Goal: Task Accomplishment & Management: Manage account settings

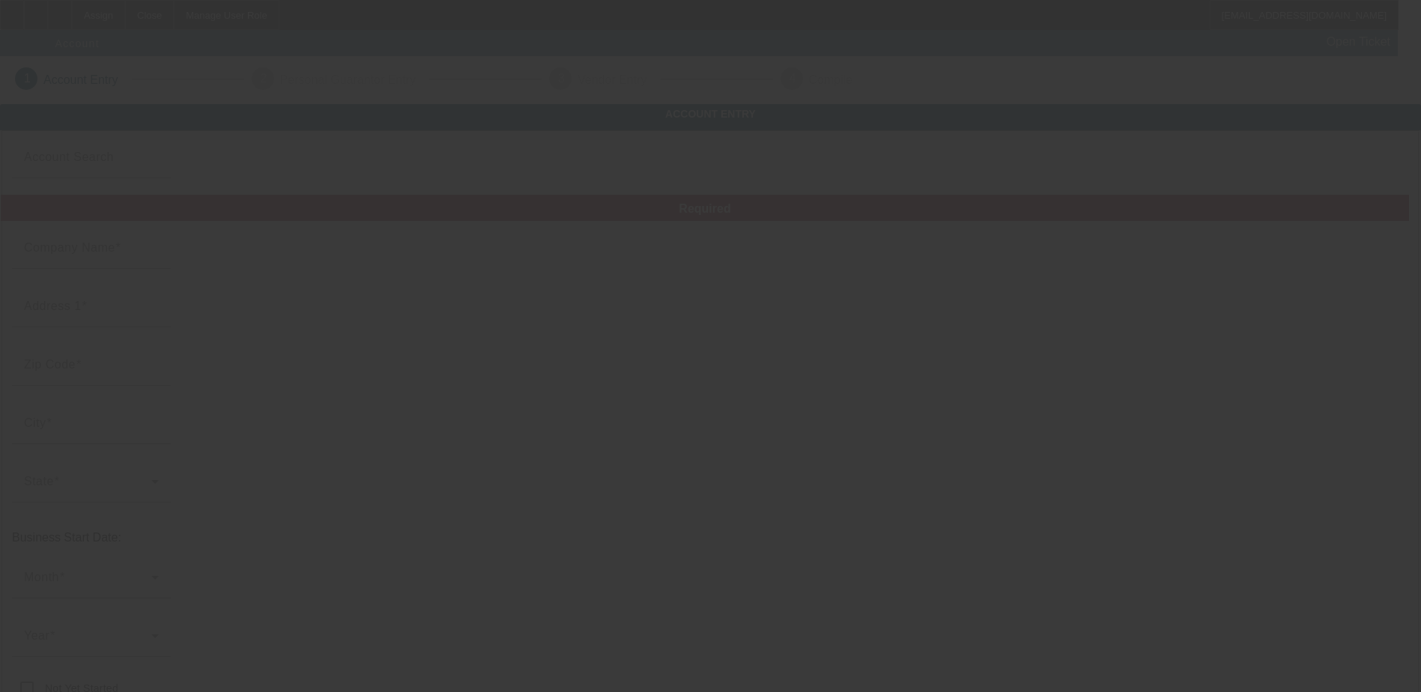
type input "Greens Paradise Towing"
type input "774 Roe Rd"
type input "95969"
type input "Paradise"
type input "(530) 815-5666"
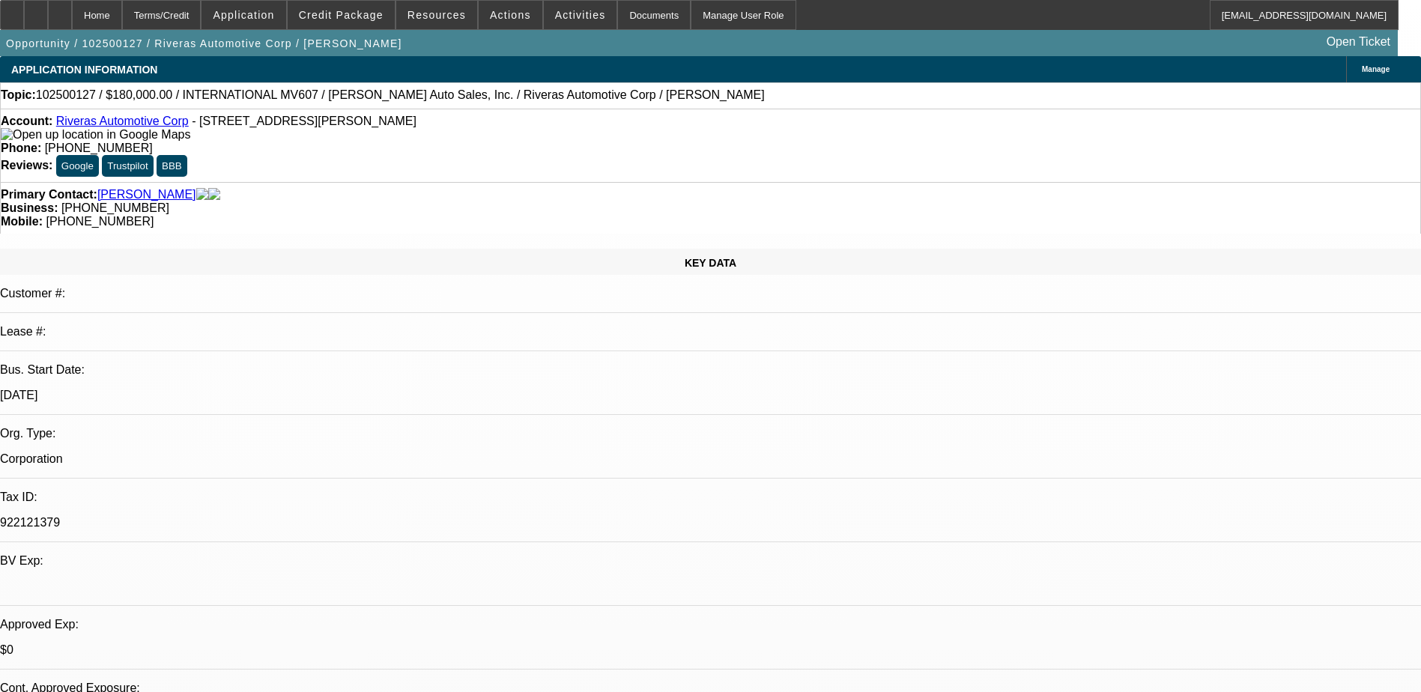
select select "0"
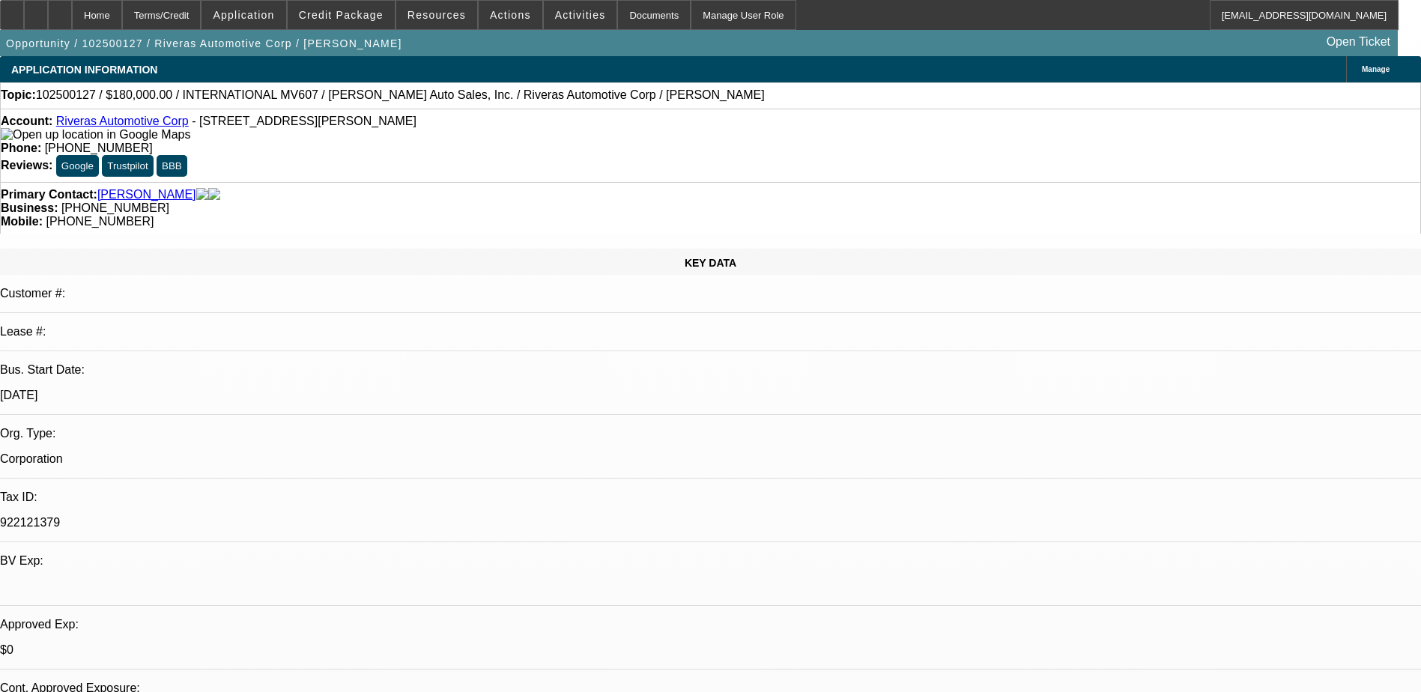
select select "0"
select select "1"
select select "6"
select select "1"
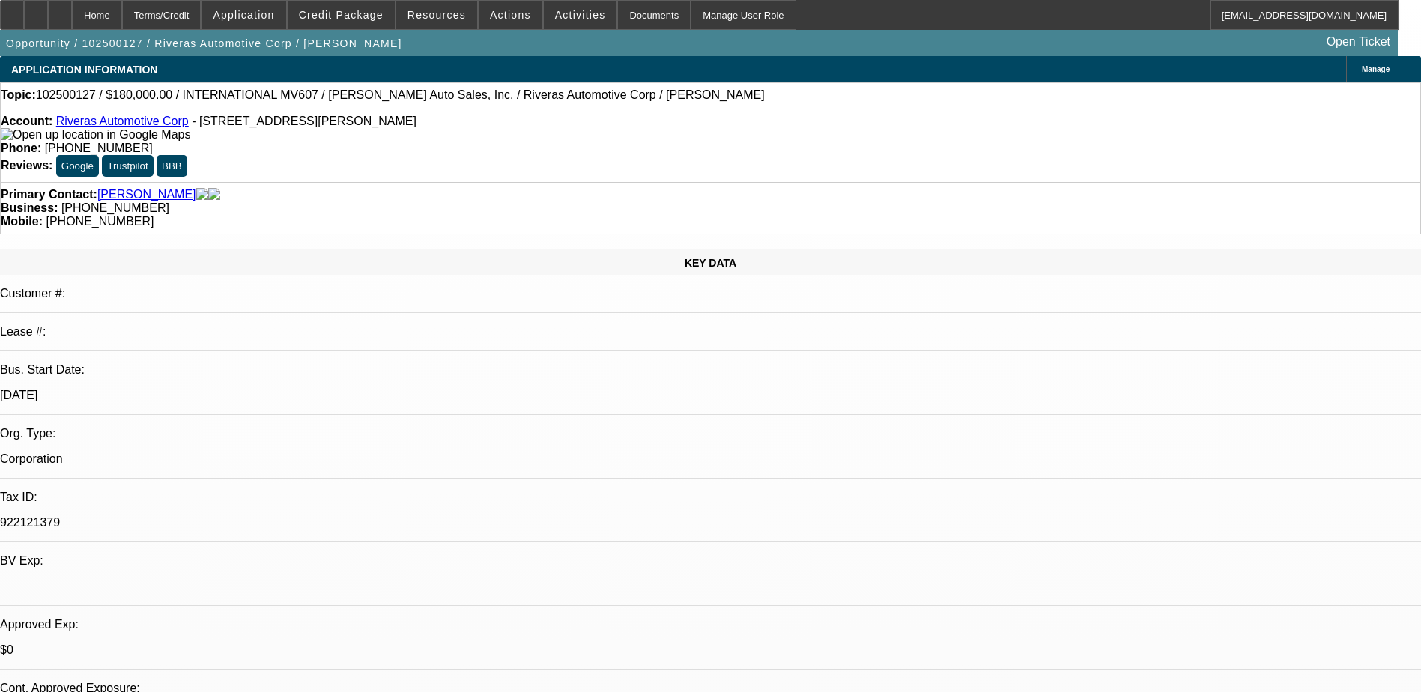
select select "1"
select select "6"
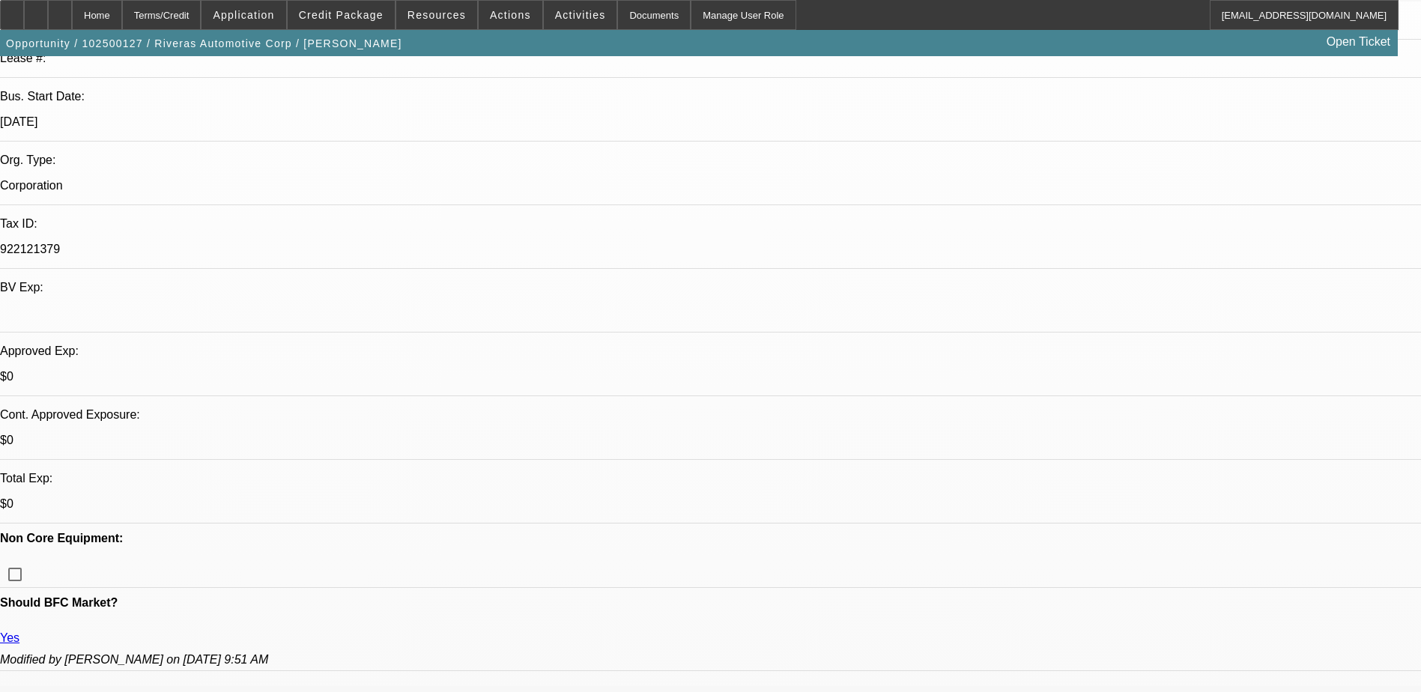
scroll to position [300, 0]
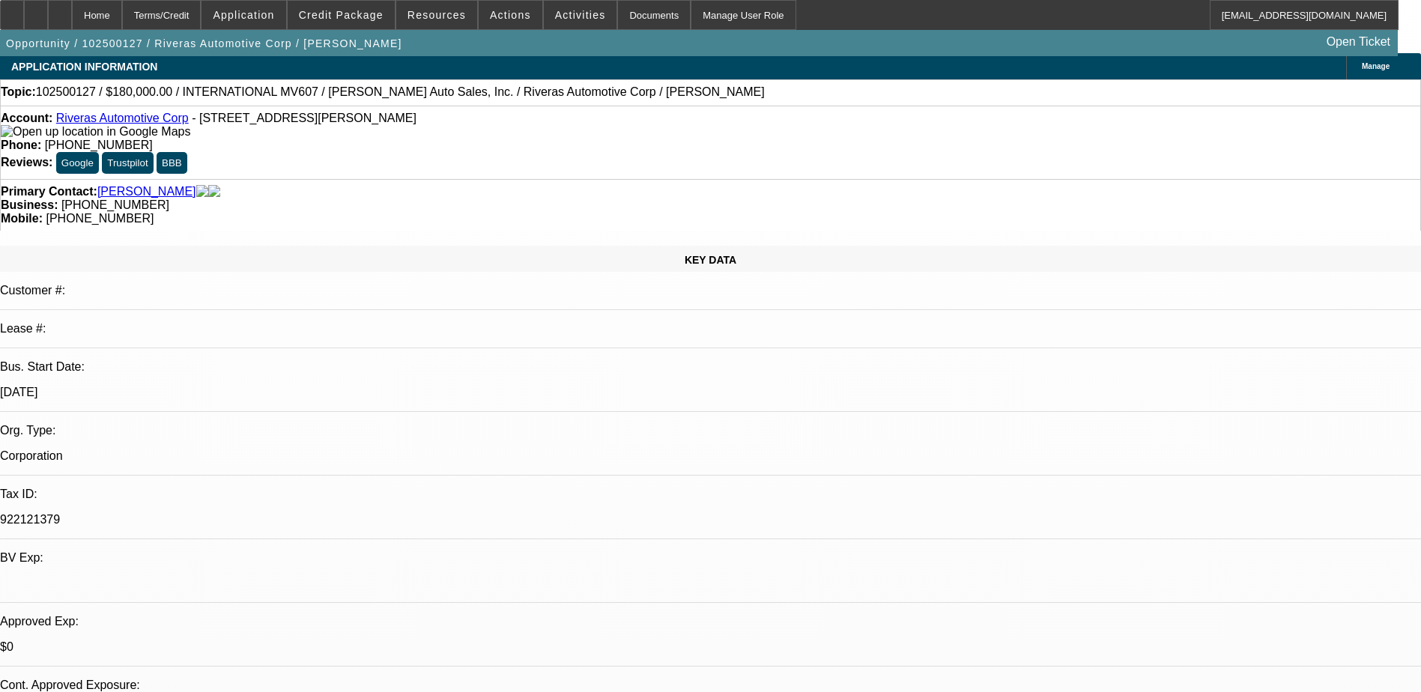
scroll to position [0, 0]
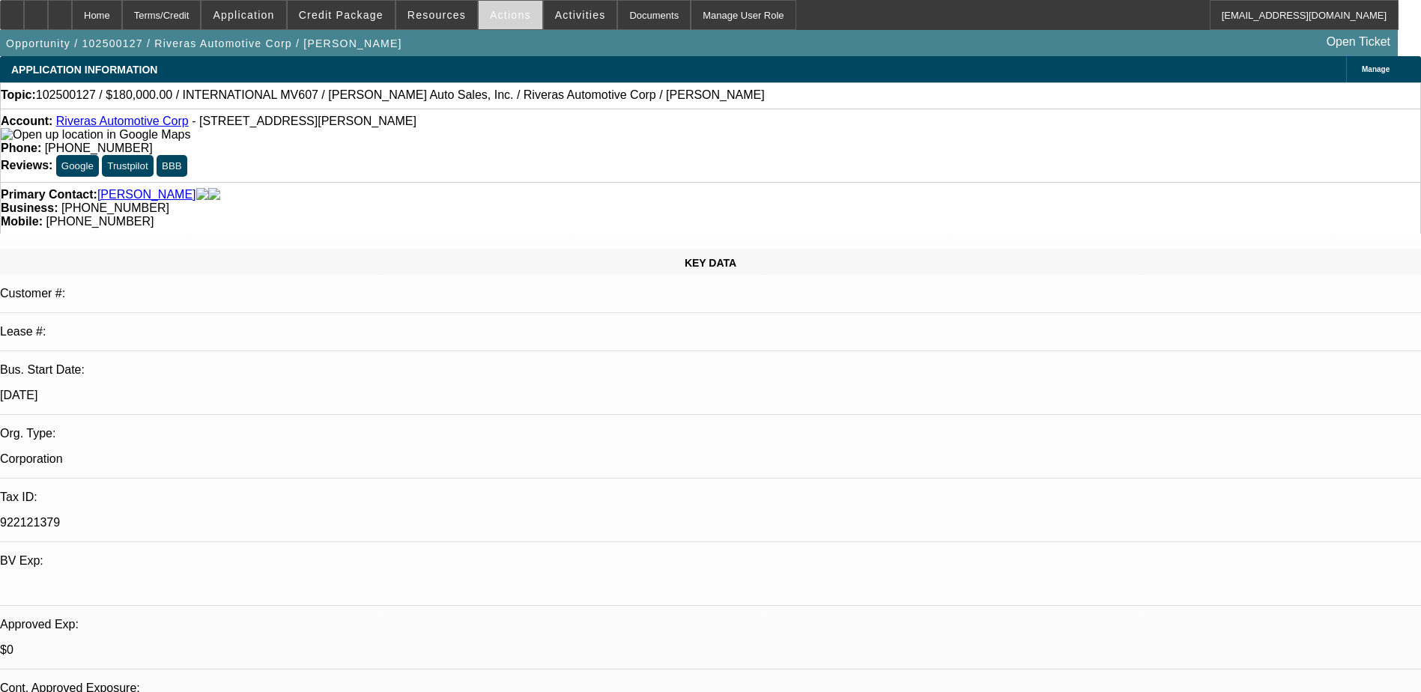
click at [516, 17] on span at bounding box center [511, 15] width 64 height 36
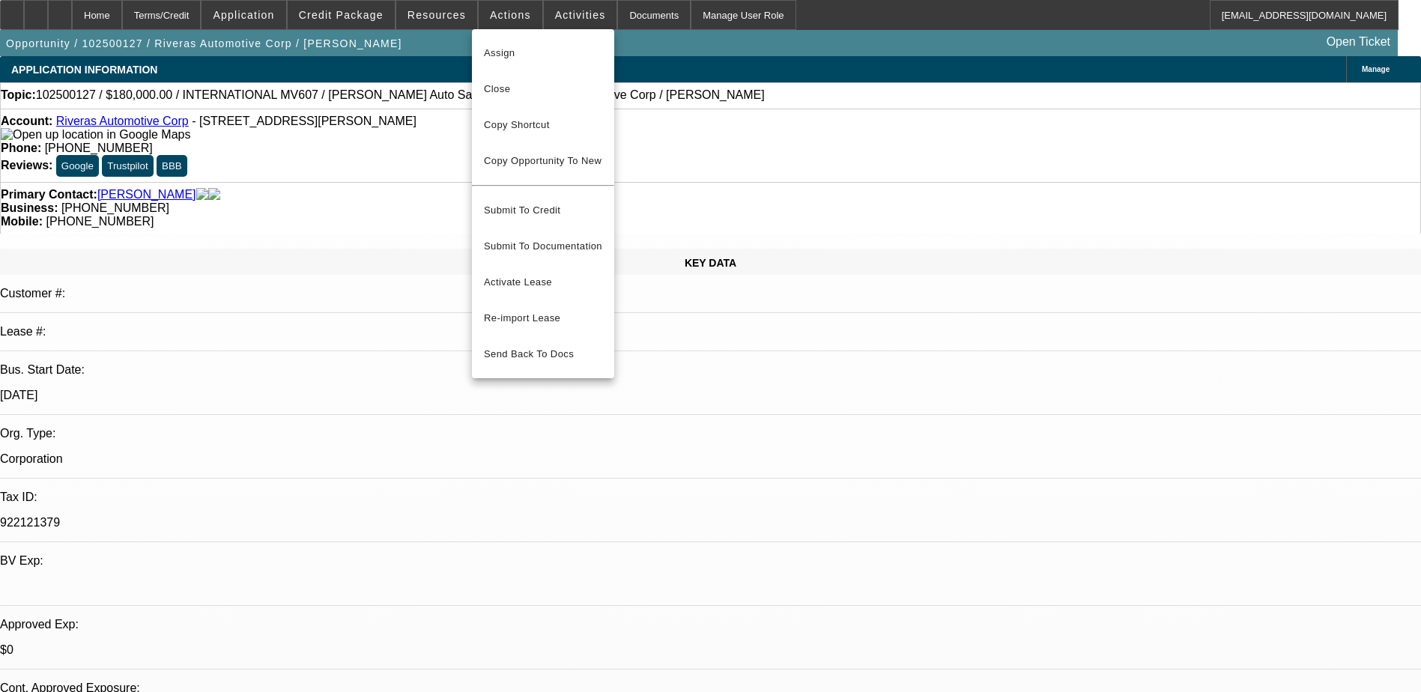
click at [674, 43] on div at bounding box center [710, 346] width 1421 height 692
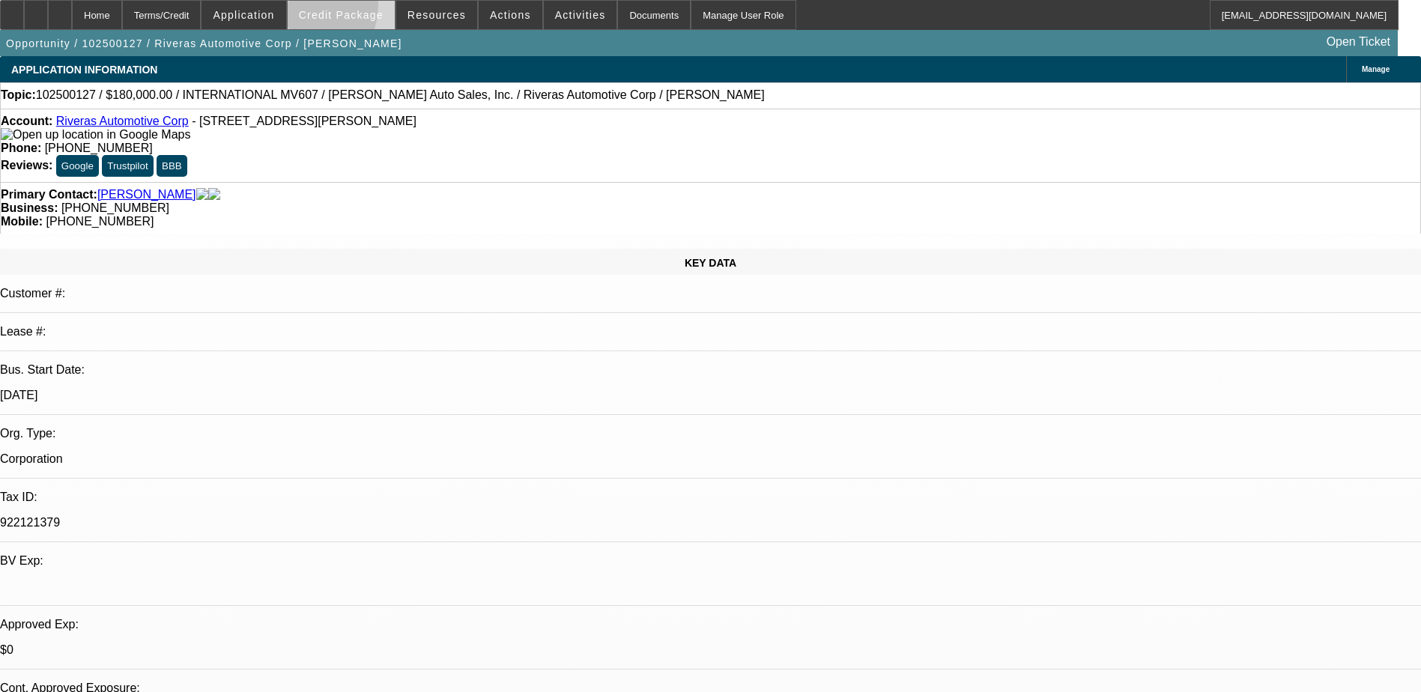
click at [324, 8] on span at bounding box center [341, 15] width 107 height 36
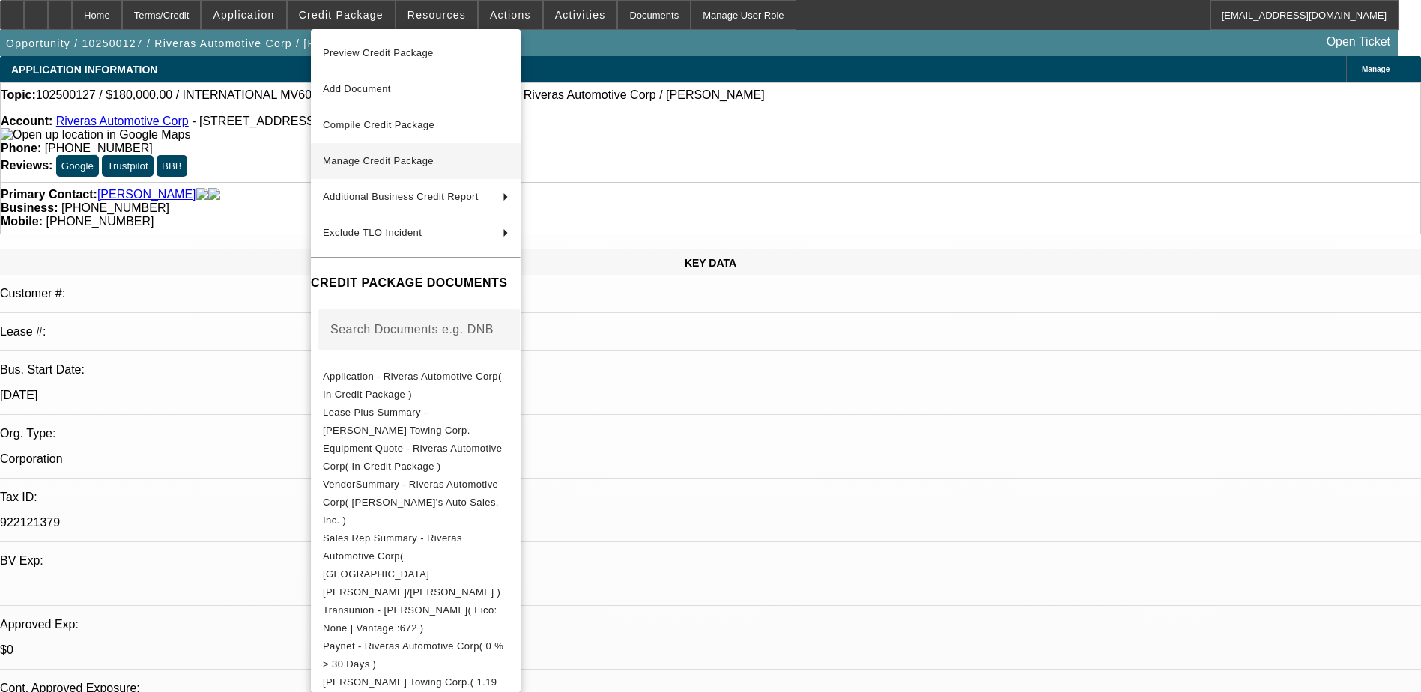
click at [345, 155] on span "Manage Credit Package" at bounding box center [416, 161] width 186 height 18
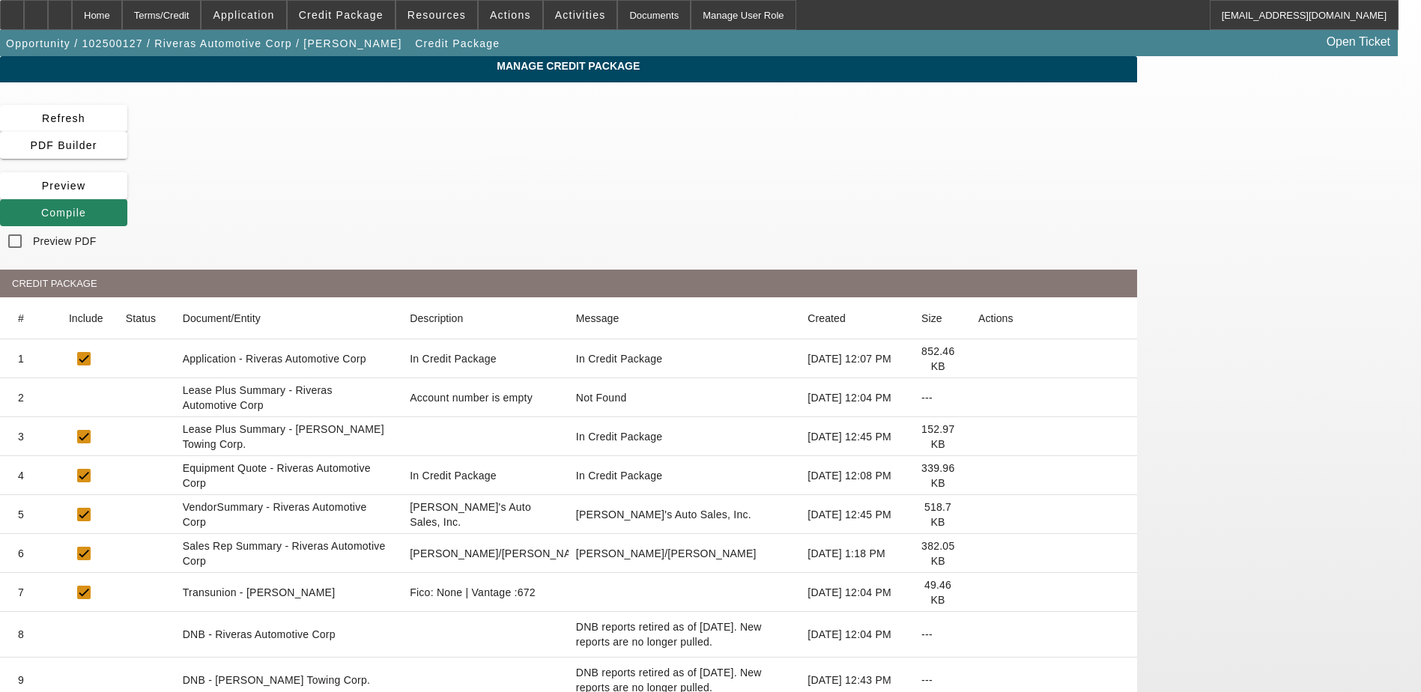
click at [979, 398] on icon at bounding box center [979, 398] width 0 height 0
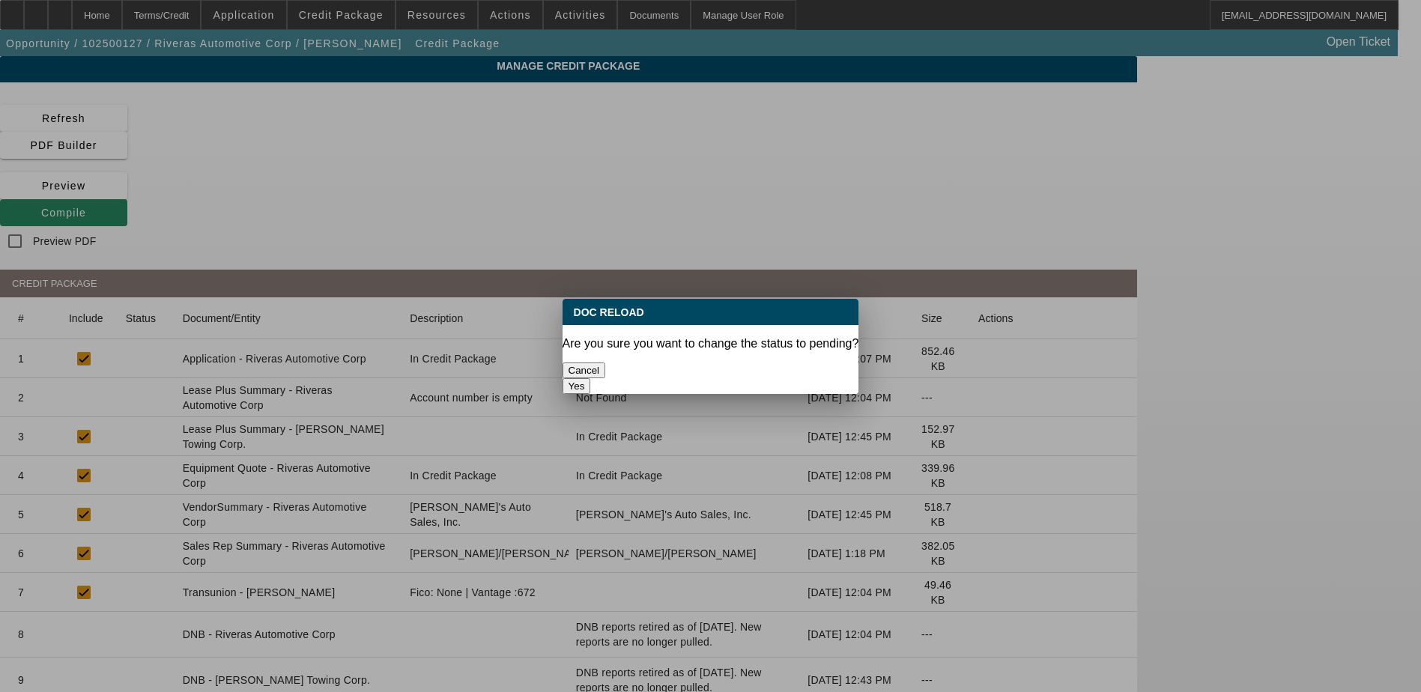
click at [606, 369] on button "Cancel" at bounding box center [584, 371] width 43 height 16
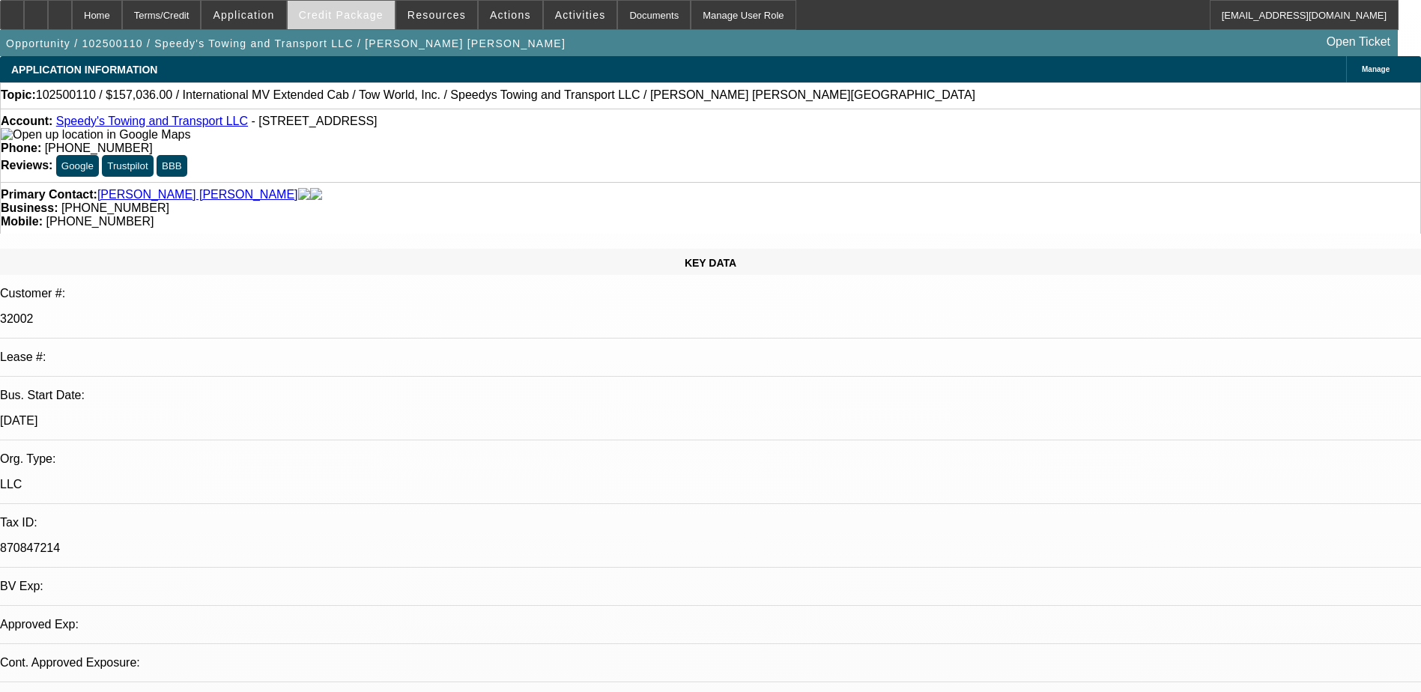
select select "0"
select select "0.1"
select select "1"
select select "2"
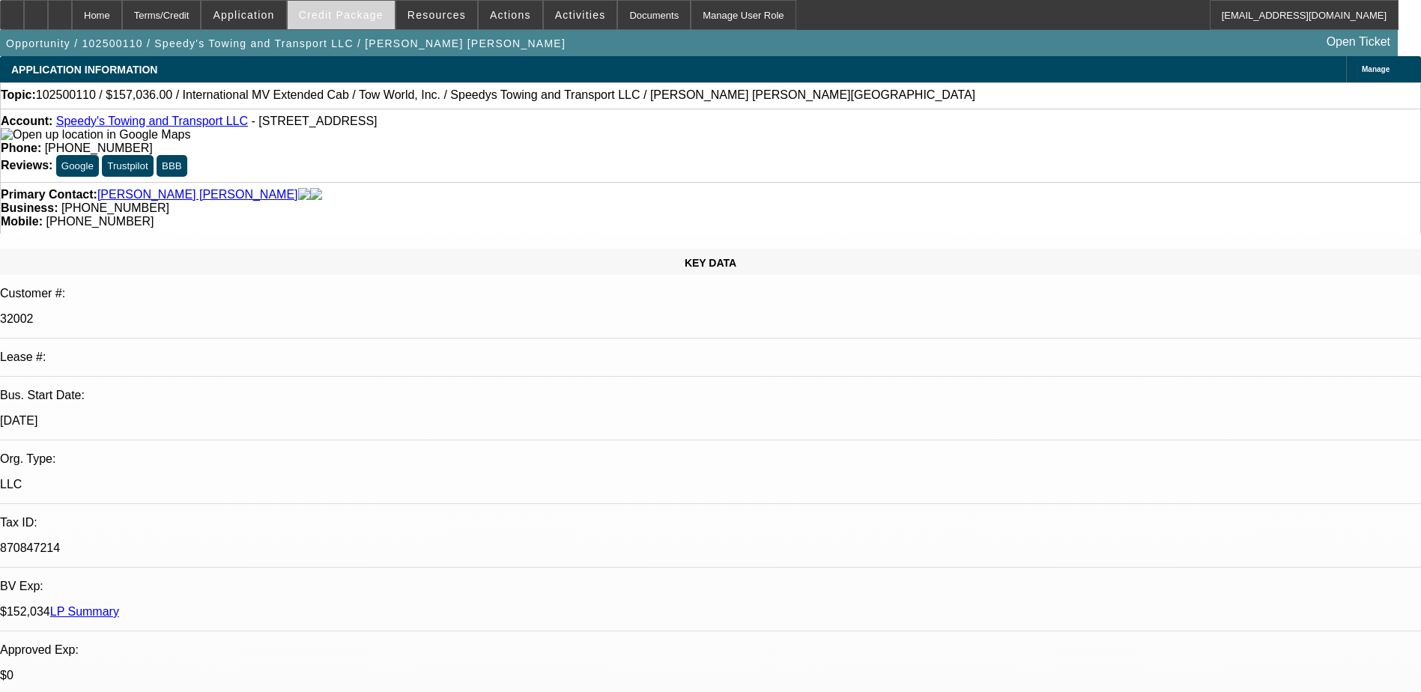
select select "4"
click at [346, 17] on span "Credit Package" at bounding box center [341, 15] width 85 height 12
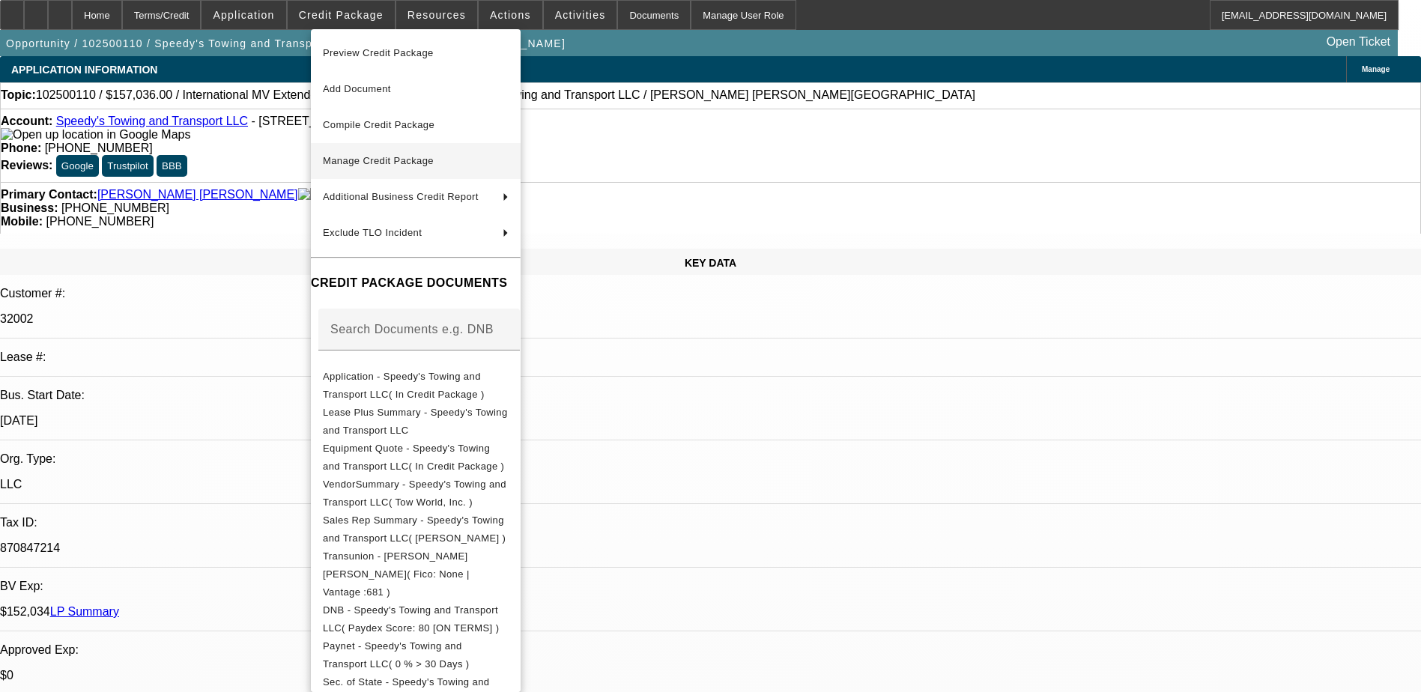
click at [374, 160] on span "Manage Credit Package" at bounding box center [378, 160] width 111 height 11
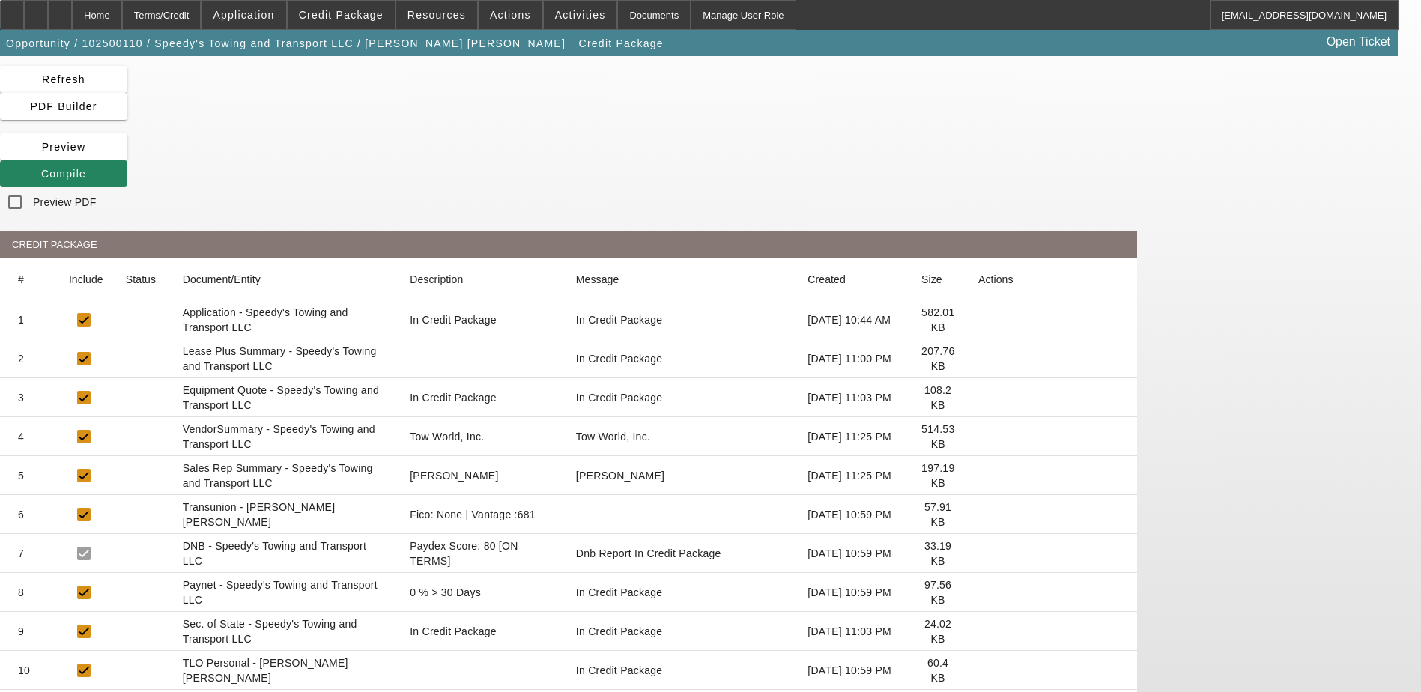
scroll to position [75, 0]
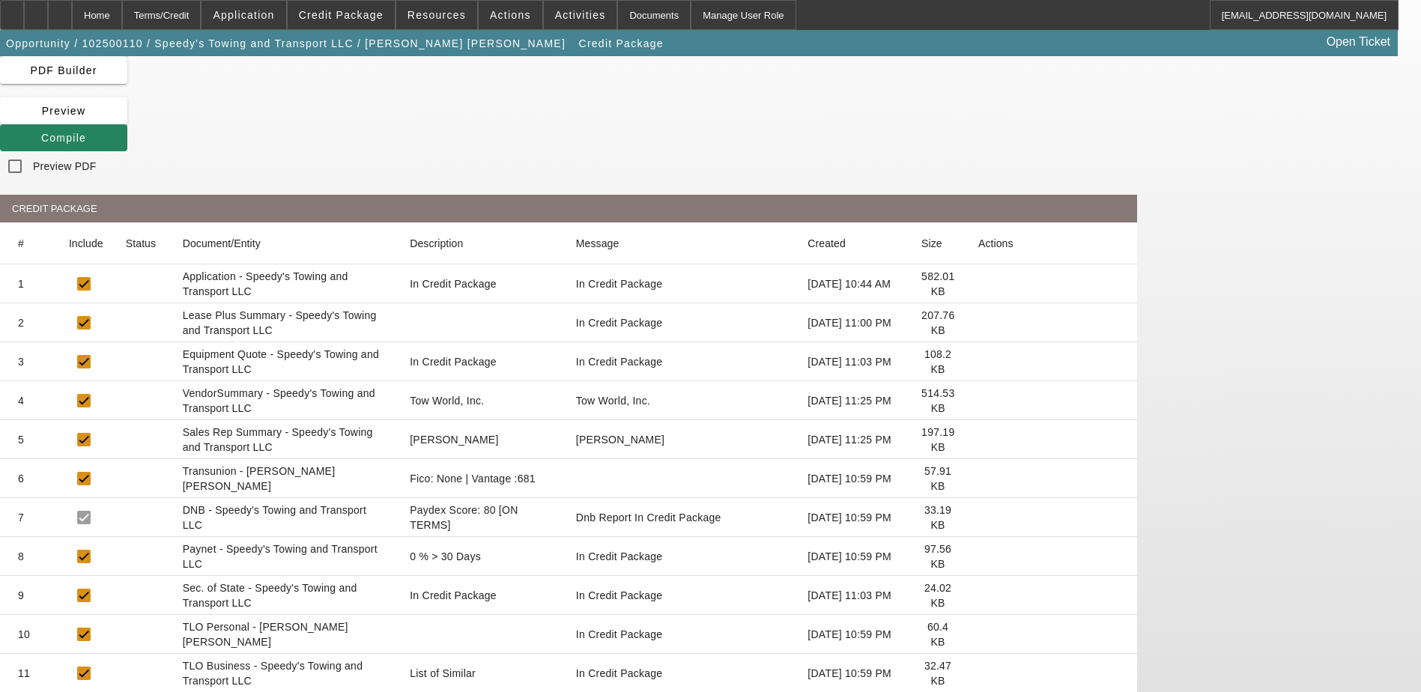
click at [979, 323] on icon at bounding box center [979, 323] width 0 height 0
click at [120, 7] on div "Home" at bounding box center [97, 15] width 50 height 30
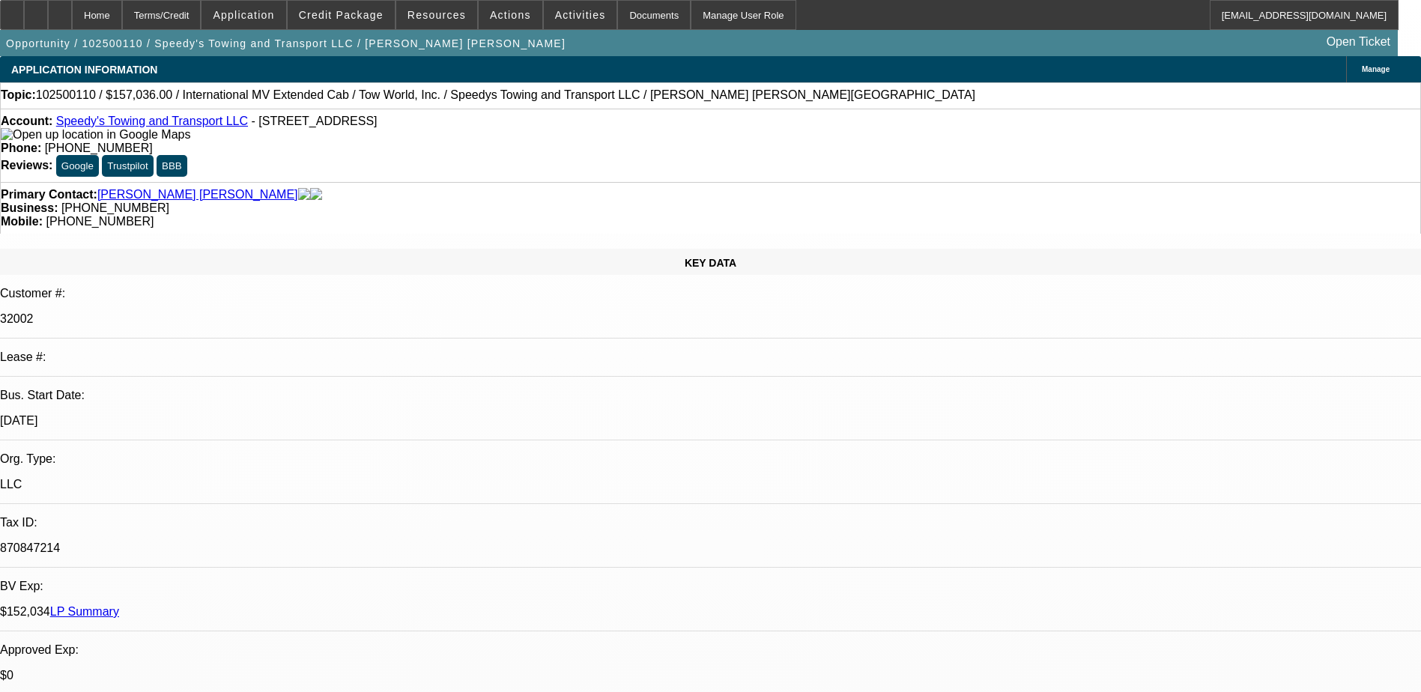
select select "0"
select select "2"
select select "0.1"
select select "4"
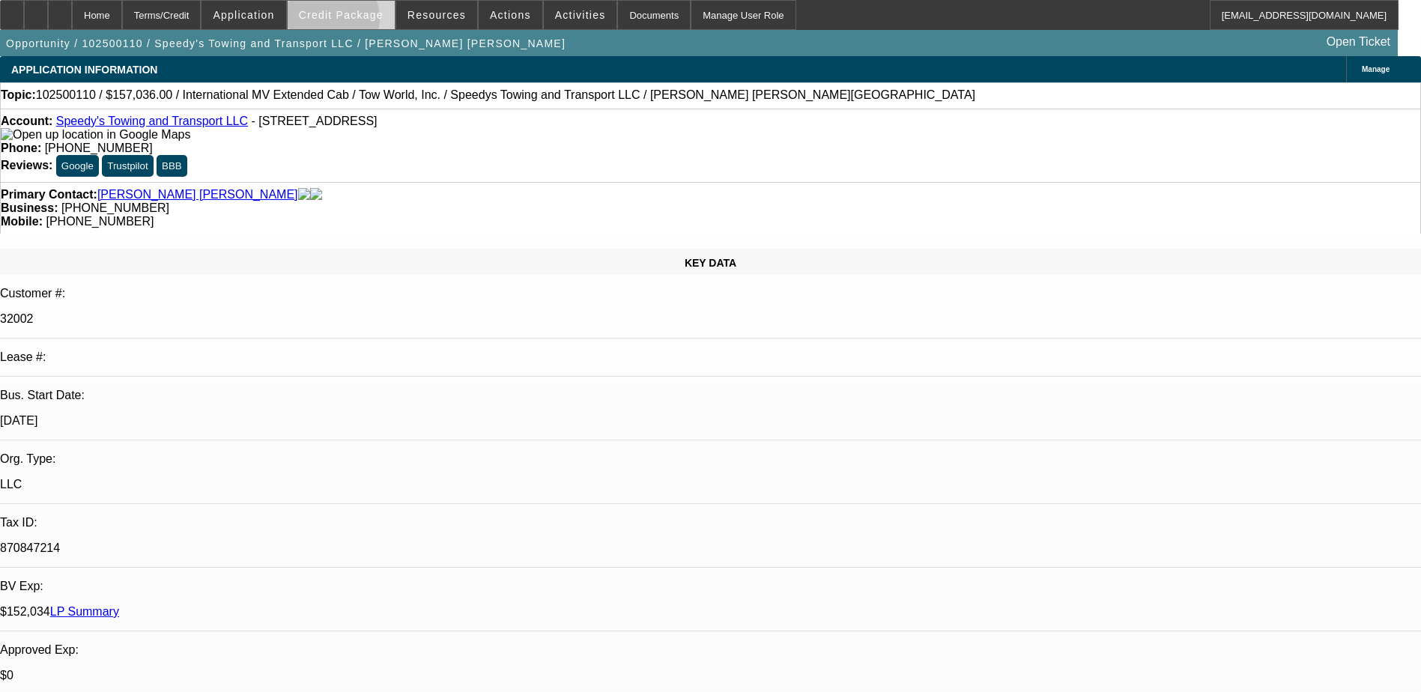
click at [356, 22] on span at bounding box center [341, 15] width 107 height 36
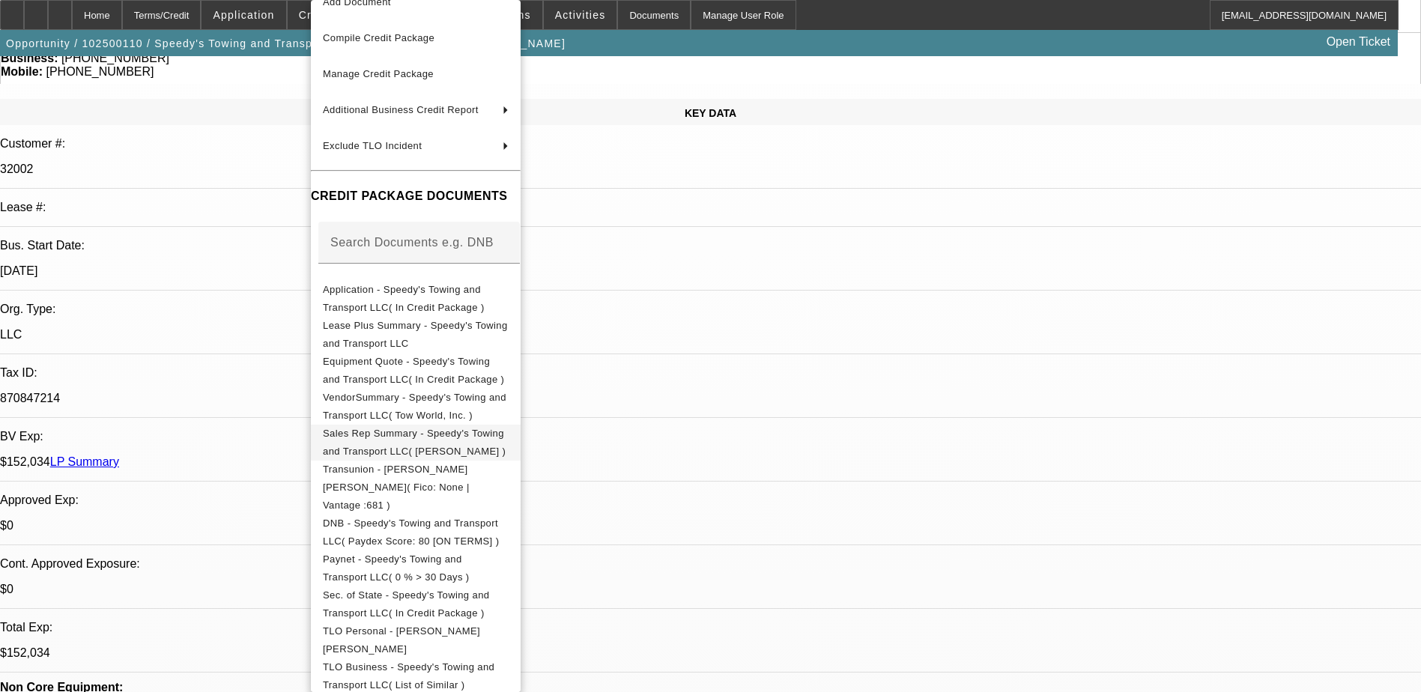
scroll to position [122, 0]
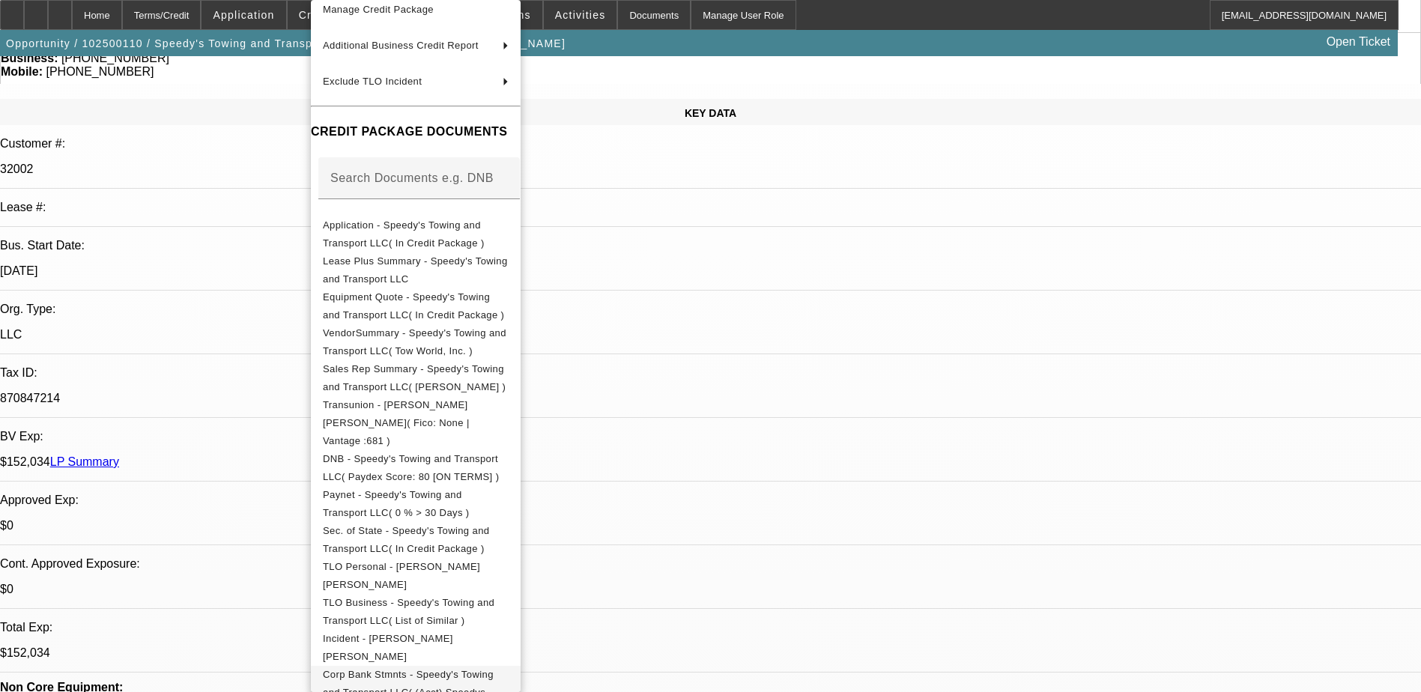
click at [408, 669] on span "Corp Bank Stmnts - Speedy's Towing and Transport LLC( (Acct) Speedys Towing and…" at bounding box center [408, 692] width 171 height 47
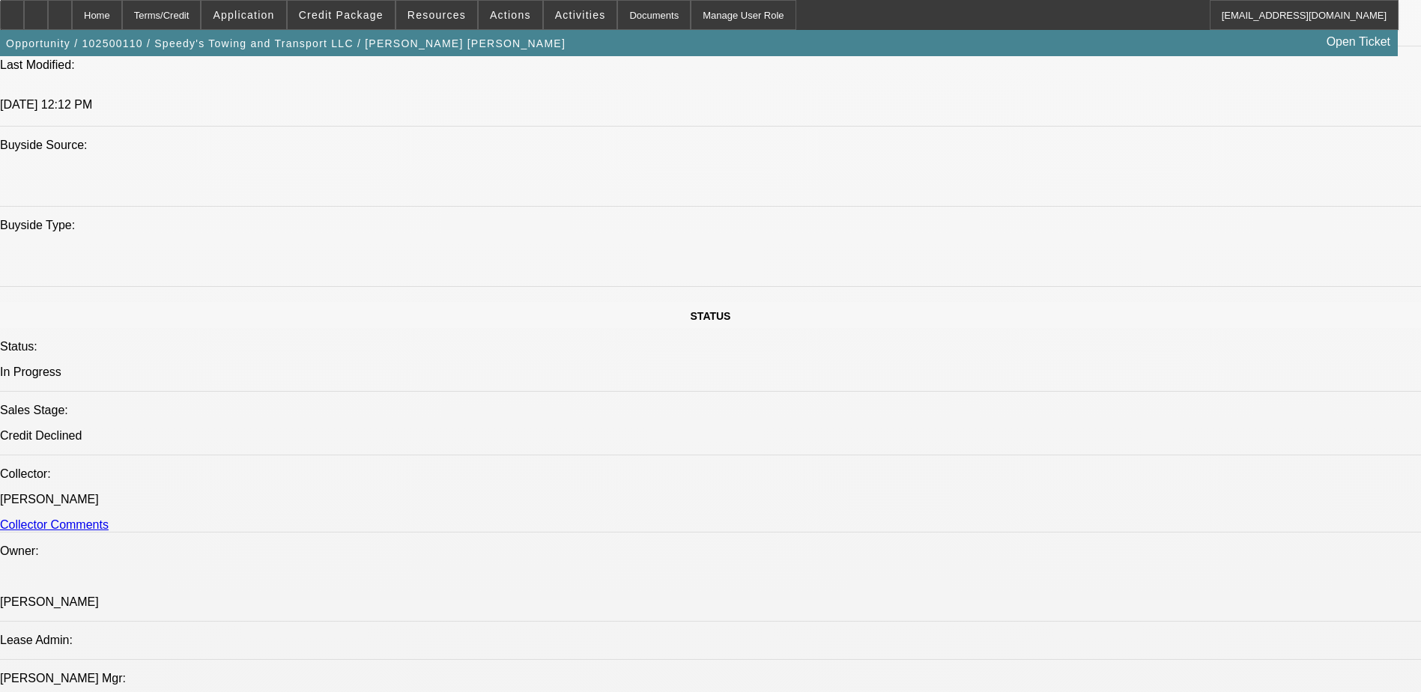
scroll to position [1499, 0]
